Goal: Information Seeking & Learning: Check status

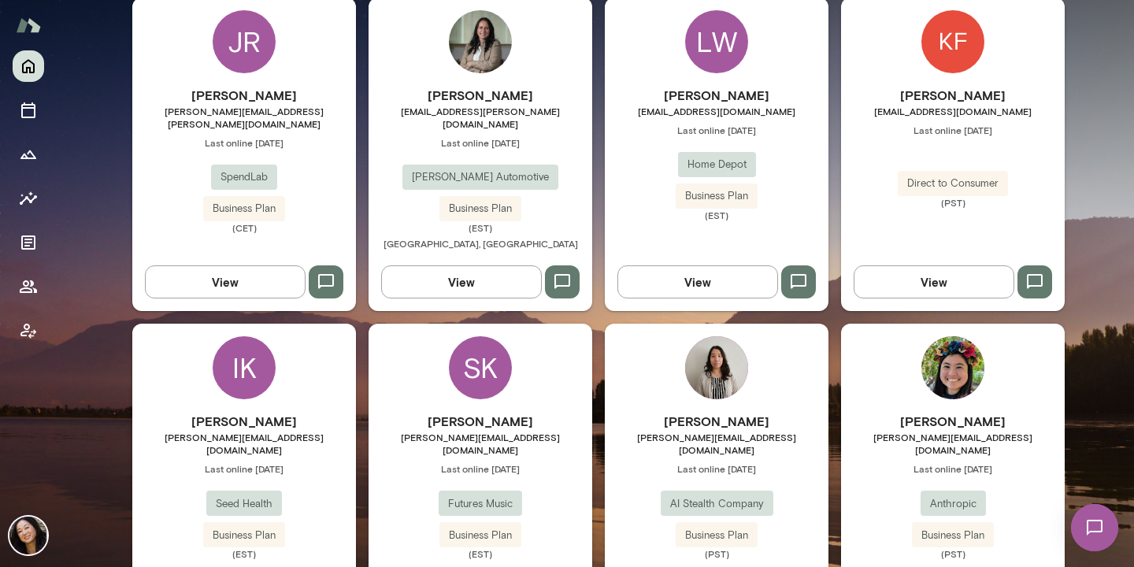
scroll to position [546, 0]
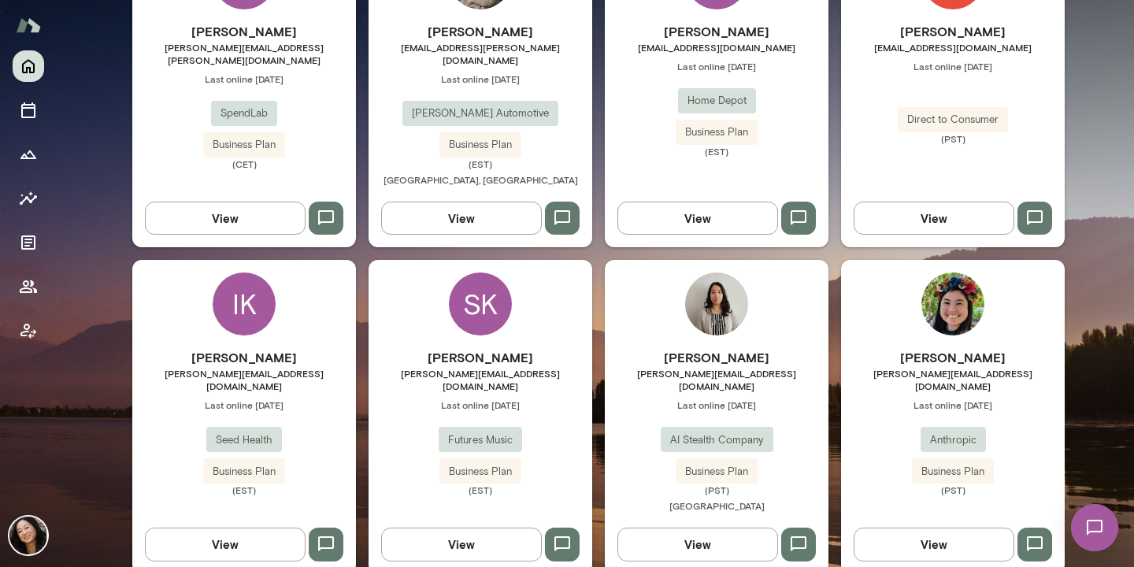
click at [715, 287] on img at bounding box center [716, 303] width 63 height 63
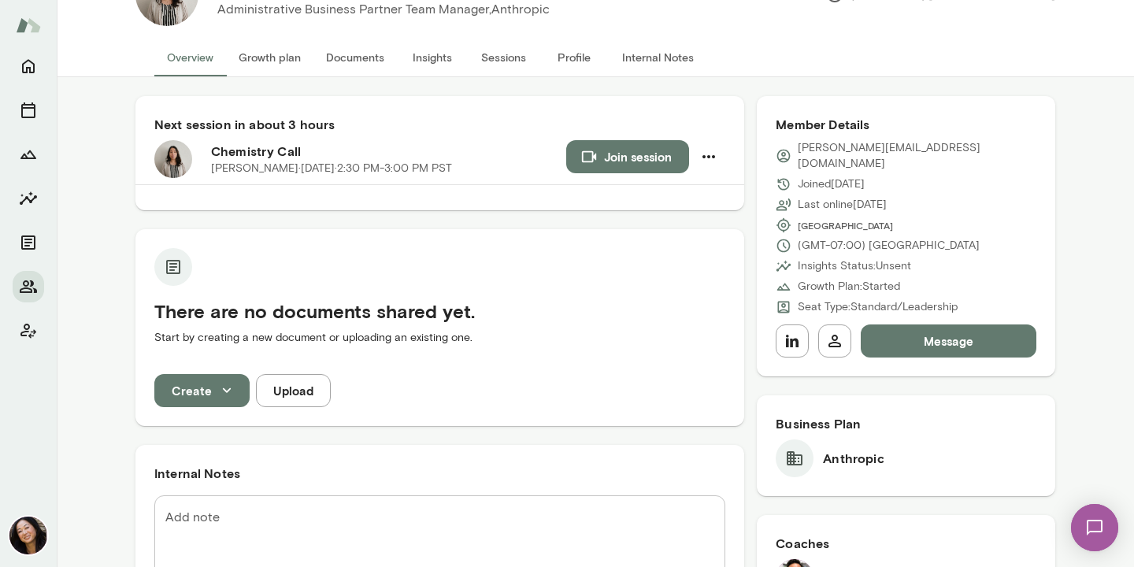
scroll to position [76, 0]
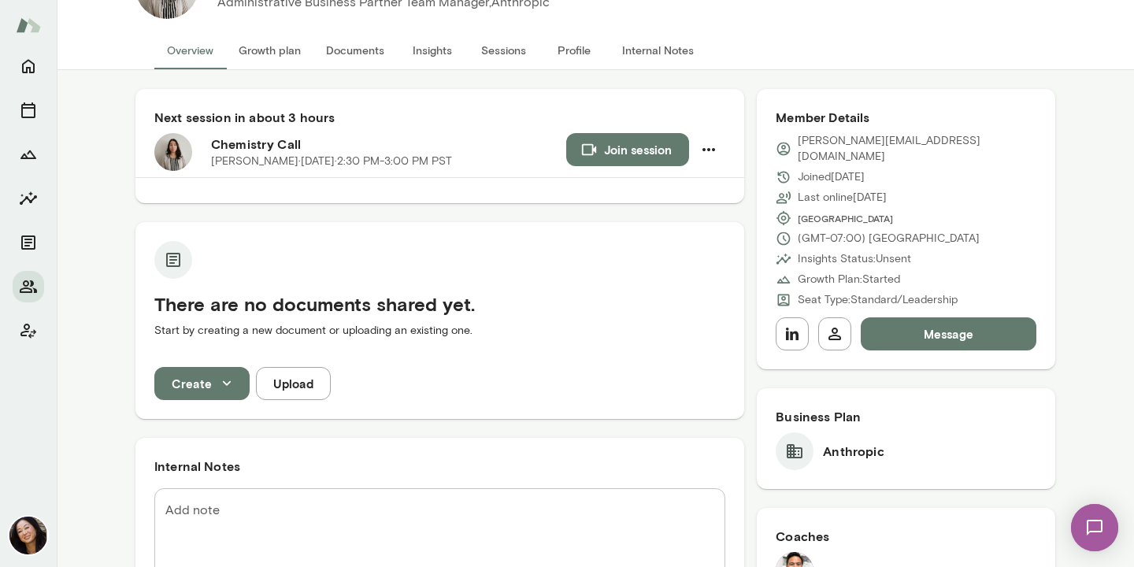
click at [493, 50] on button "Sessions" at bounding box center [503, 51] width 71 height 38
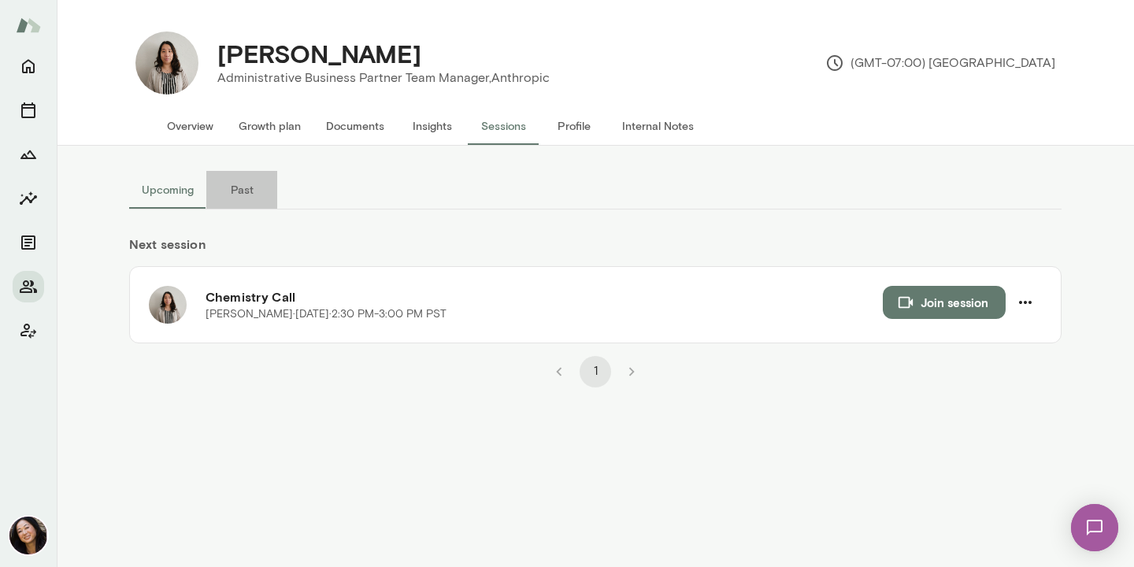
click at [246, 189] on button "Past" at bounding box center [241, 190] width 71 height 38
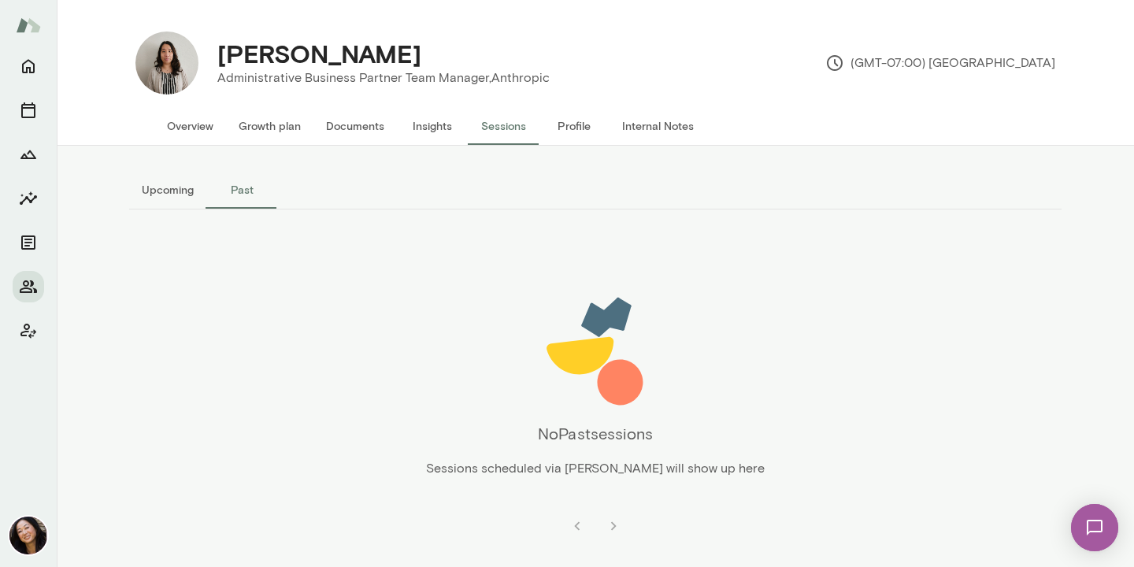
click at [154, 191] on button "Upcoming" at bounding box center [167, 190] width 77 height 38
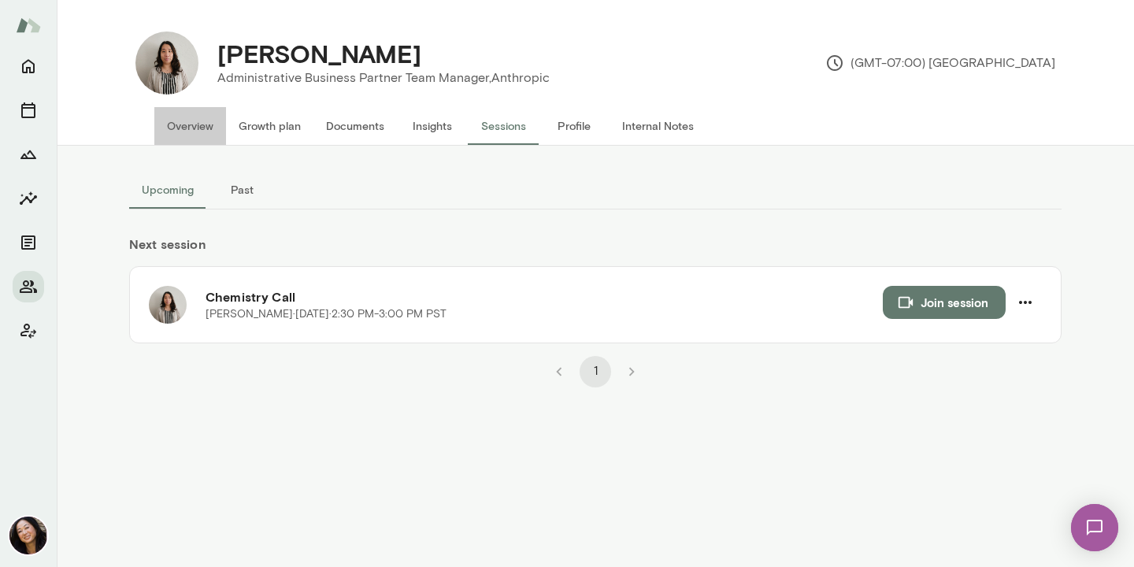
click at [189, 131] on button "Overview" at bounding box center [190, 126] width 72 height 38
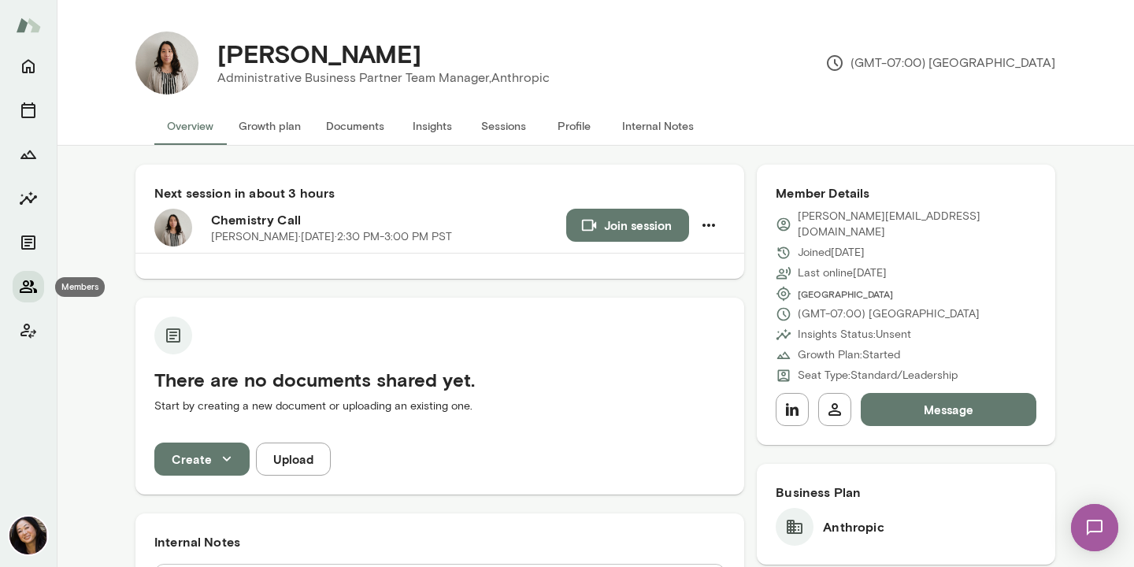
click at [20, 284] on icon "Members" at bounding box center [28, 286] width 19 height 19
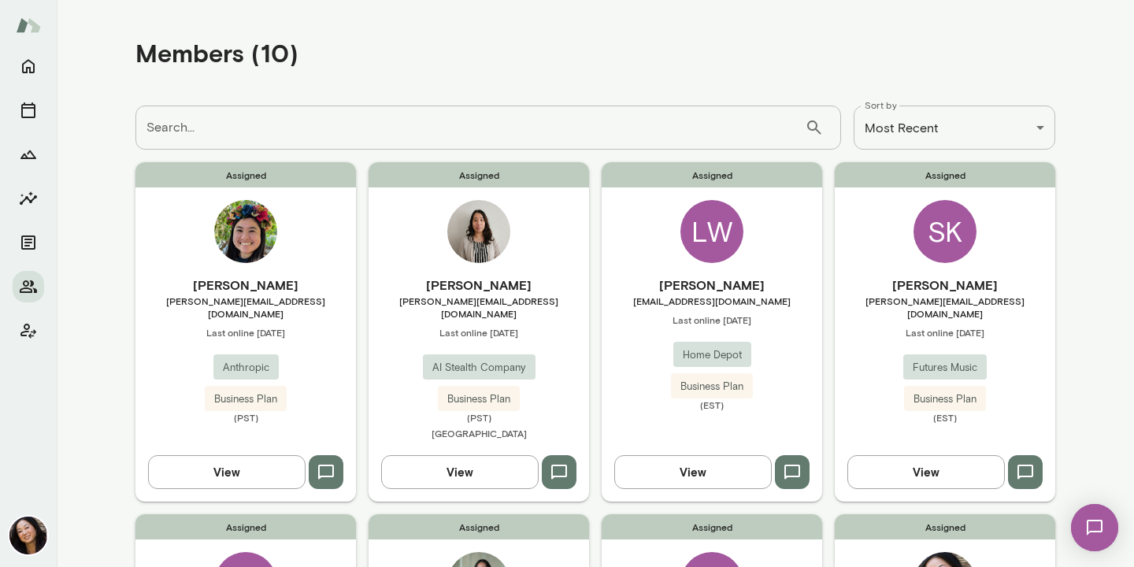
click at [708, 230] on div "LW" at bounding box center [711, 231] width 63 height 63
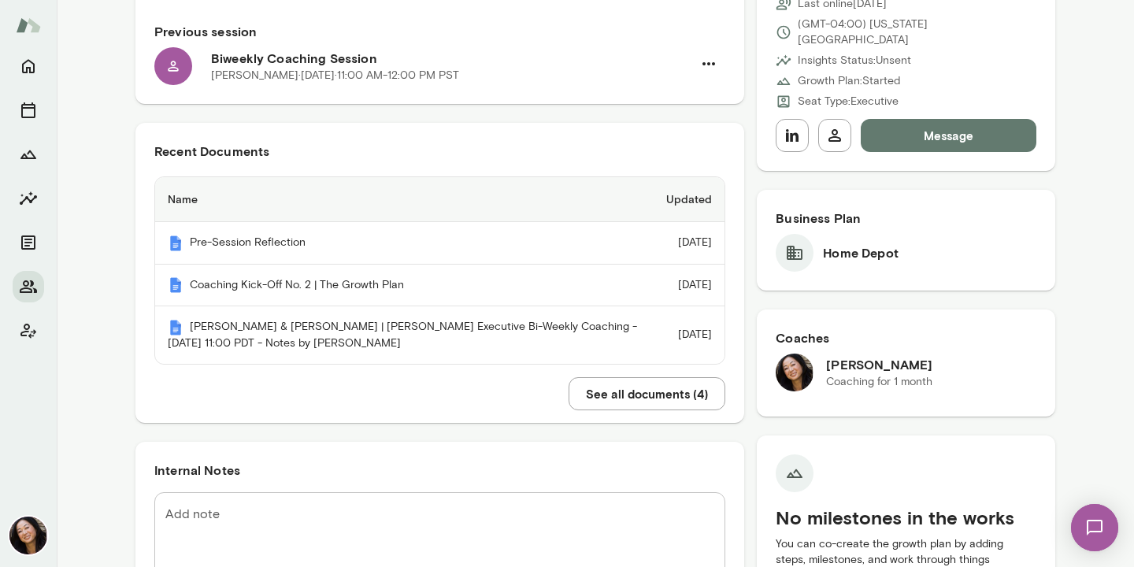
scroll to position [258, 0]
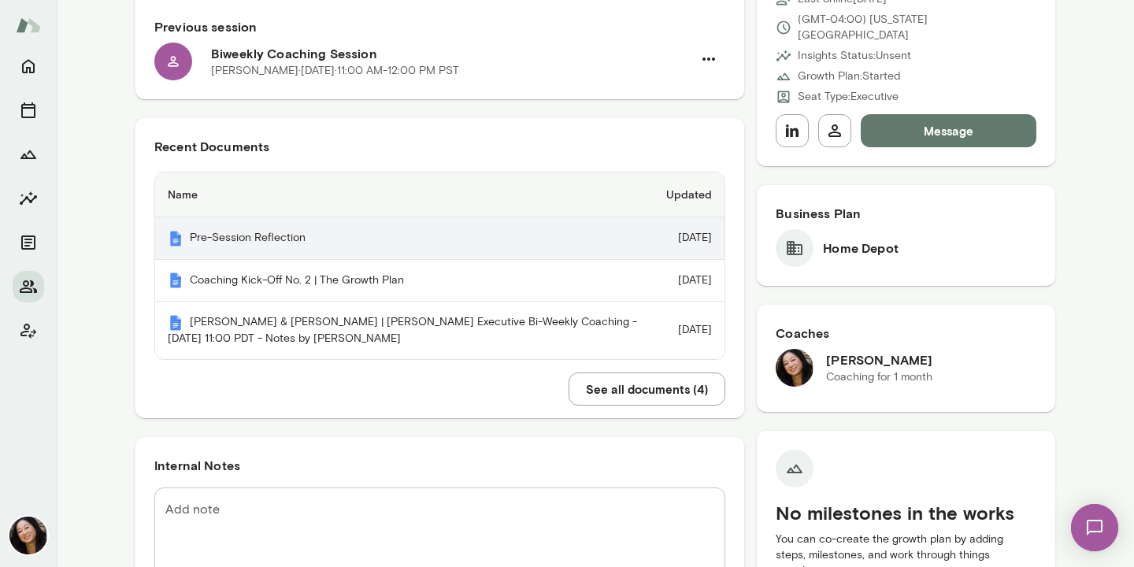
click at [580, 247] on th "Pre-Session Reflection" at bounding box center [404, 238] width 499 height 43
